Goal: Transaction & Acquisition: Purchase product/service

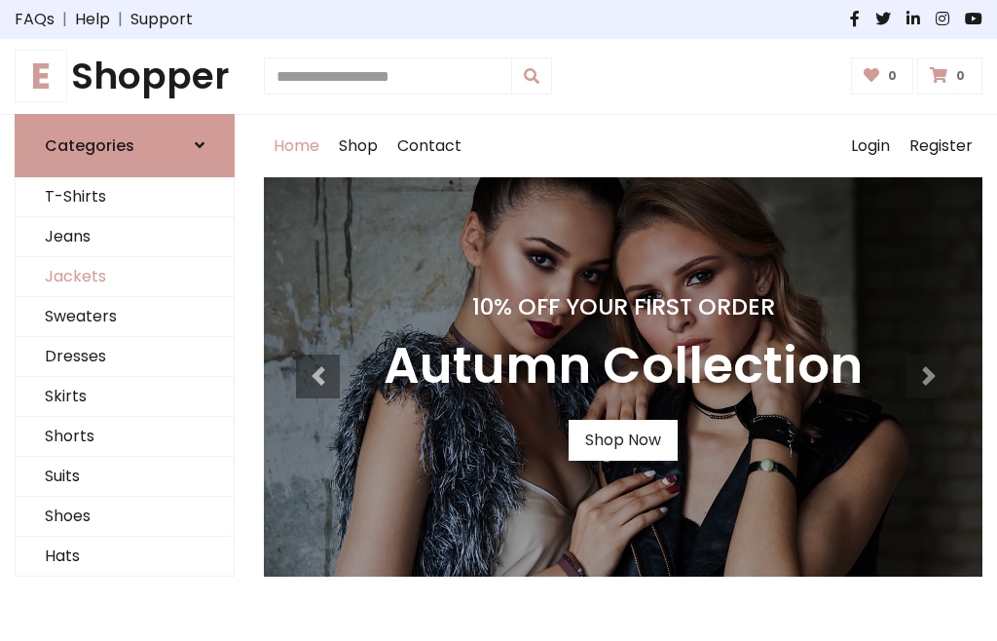
click at [125, 277] on link "Jackets" at bounding box center [125, 277] width 218 height 40
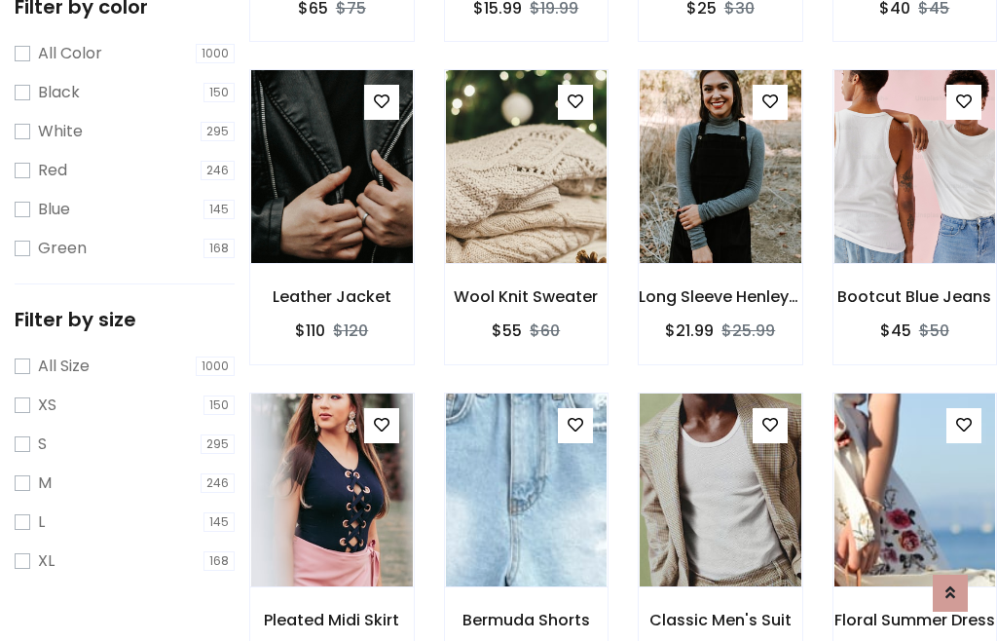
scroll to position [180, 0]
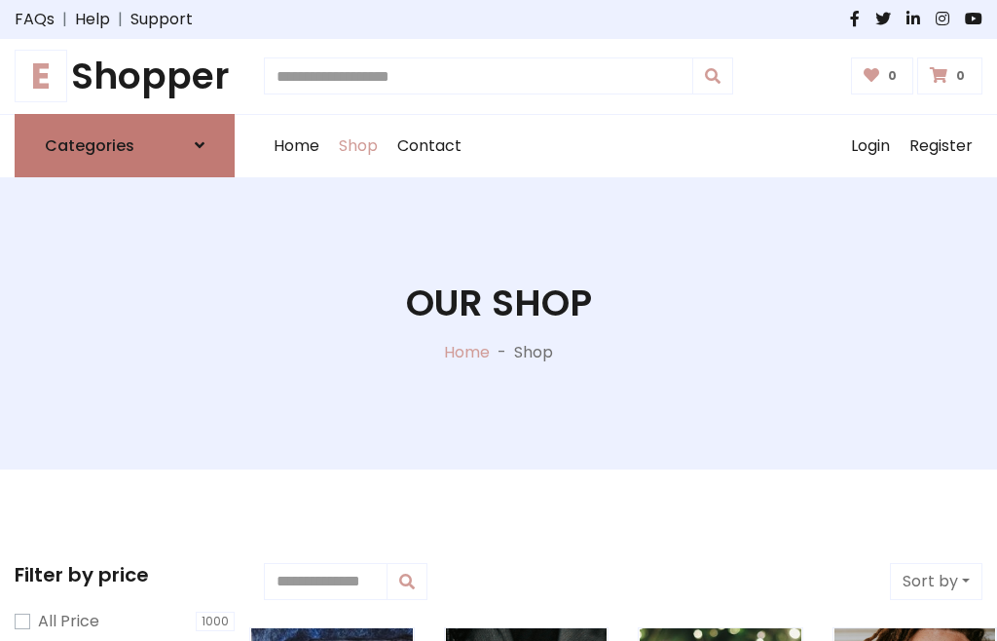
click at [125, 145] on h6 "Categories" at bounding box center [90, 145] width 90 height 18
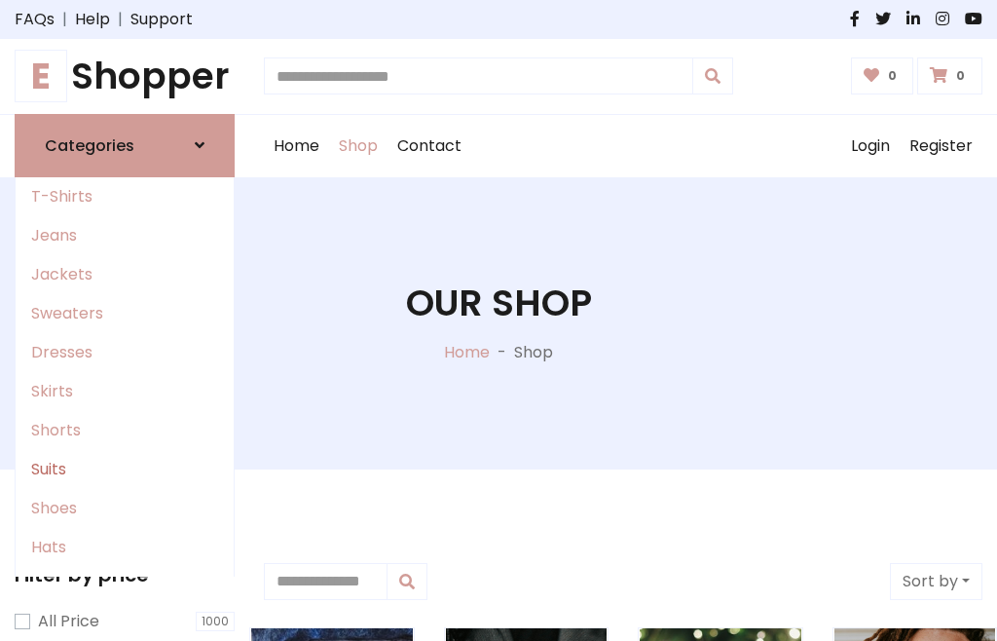
click at [125, 468] on link "Suits" at bounding box center [125, 469] width 218 height 39
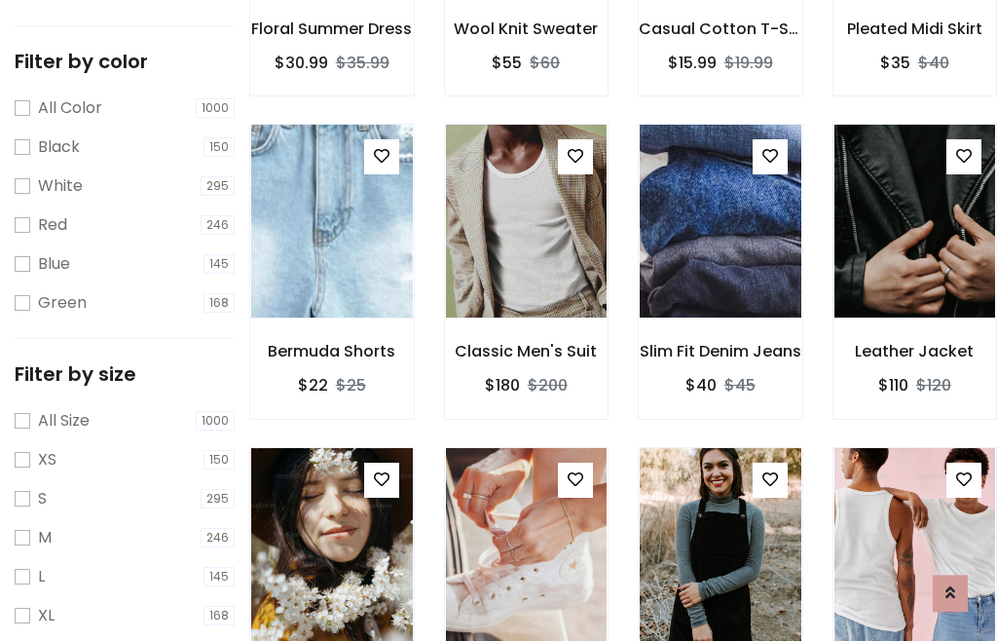
scroll to position [98, 0]
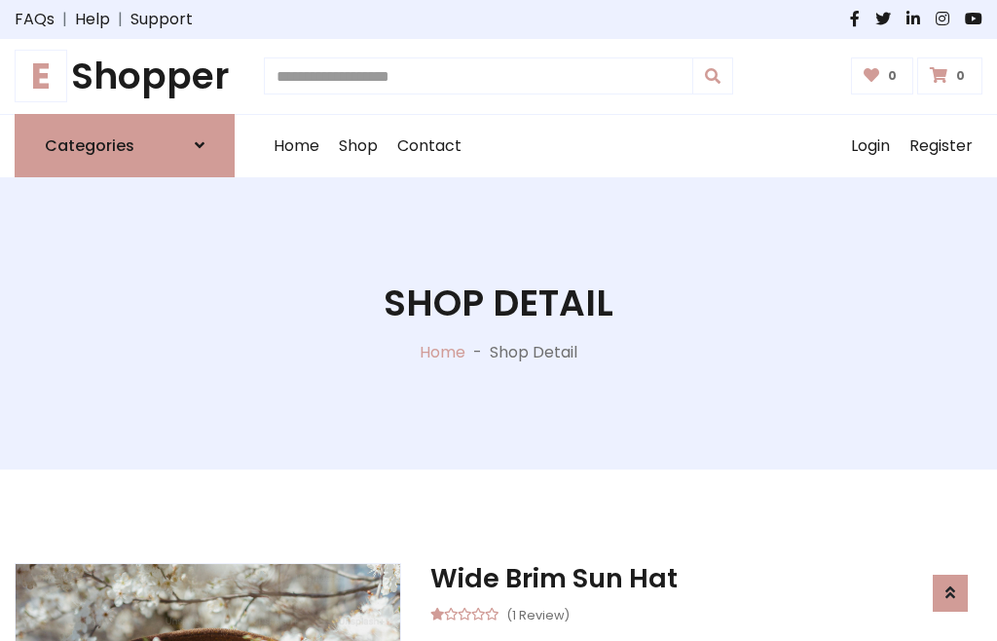
scroll to position [1645, 0]
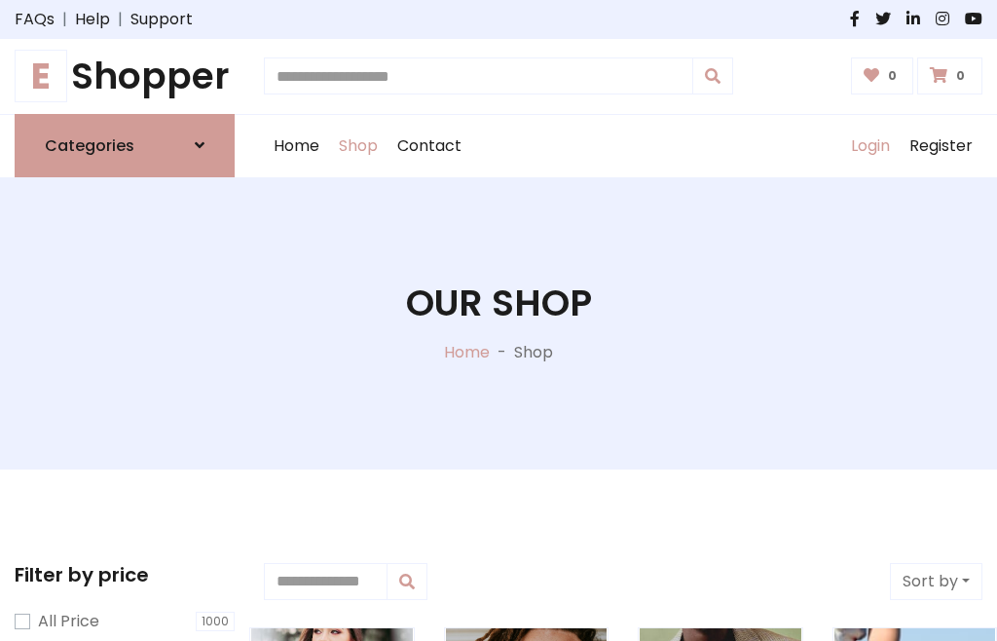
click at [869, 145] on link "Login" at bounding box center [870, 146] width 58 height 62
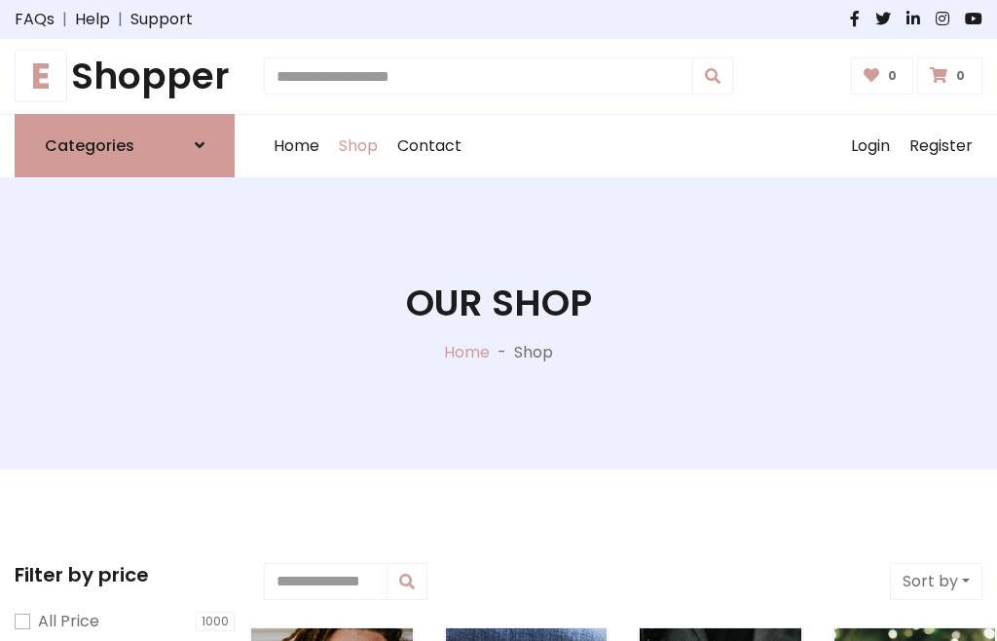
scroll to position [98, 0]
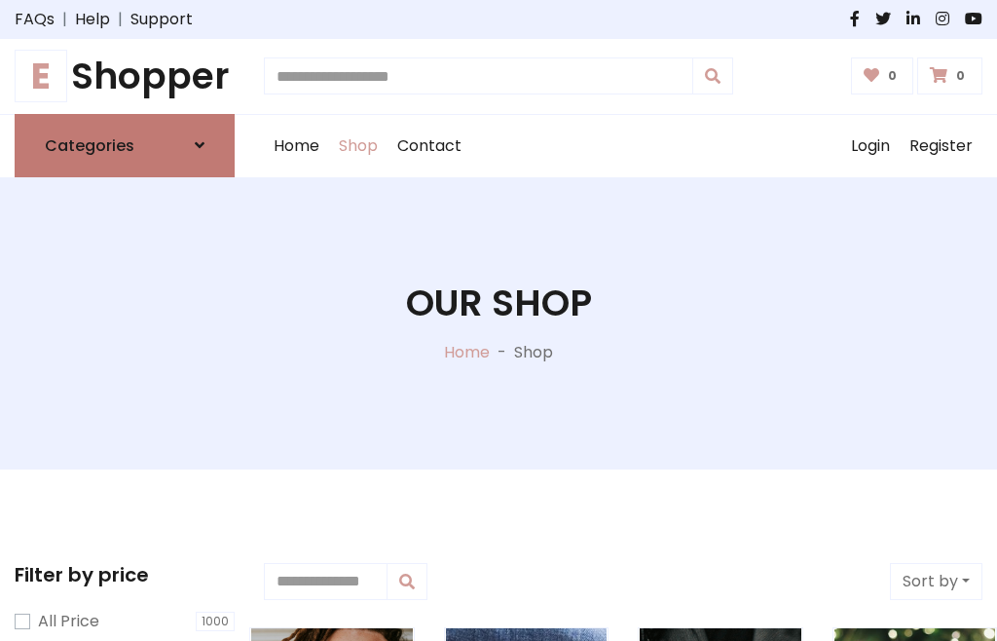
click at [200, 145] on icon at bounding box center [200, 145] width 10 height 16
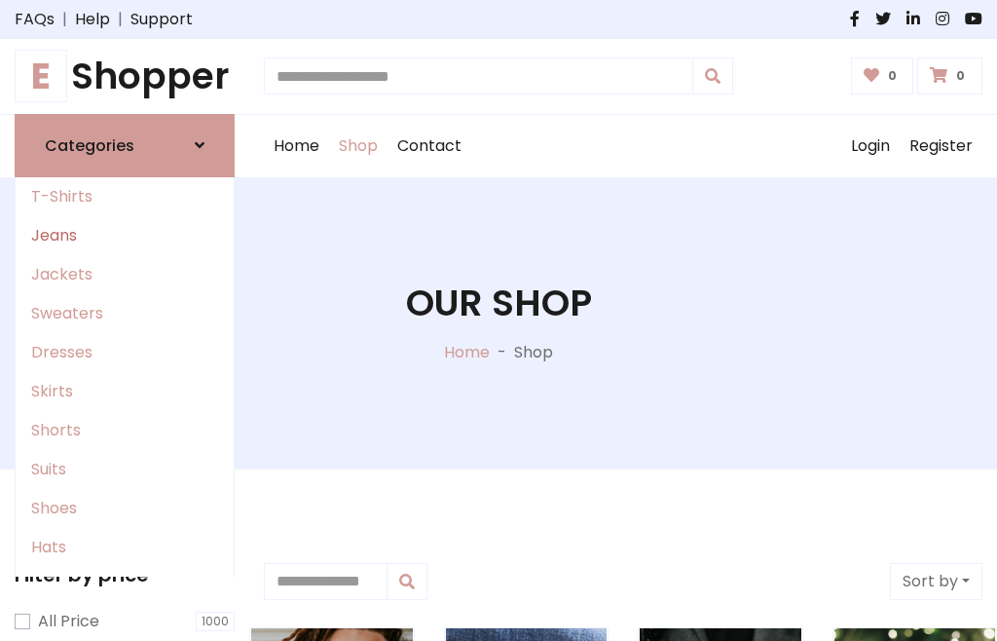
click at [125, 235] on link "Jeans" at bounding box center [125, 235] width 218 height 39
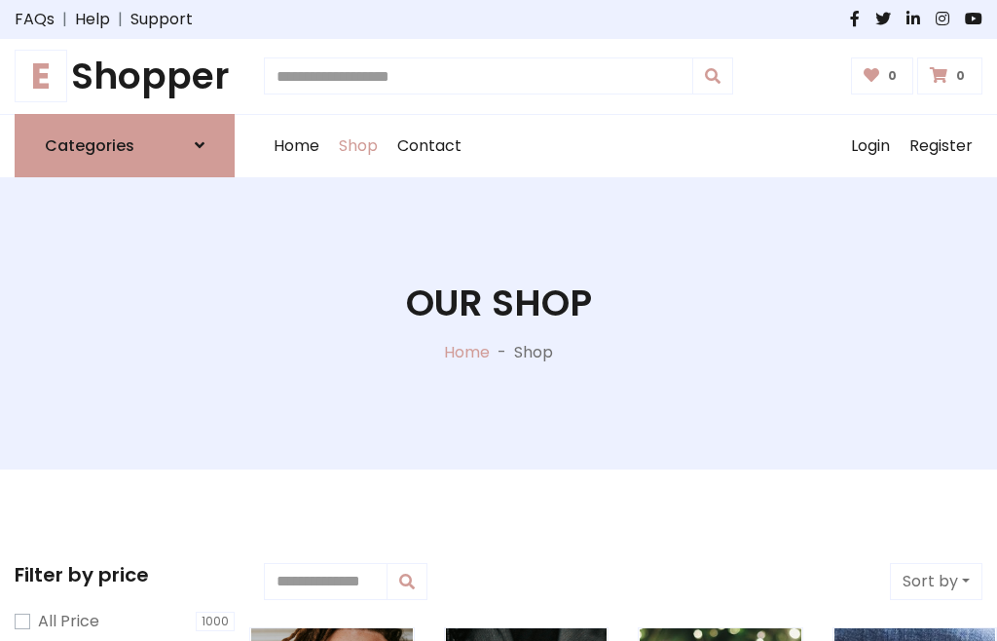
scroll to position [98, 0]
